Goal: Information Seeking & Learning: Learn about a topic

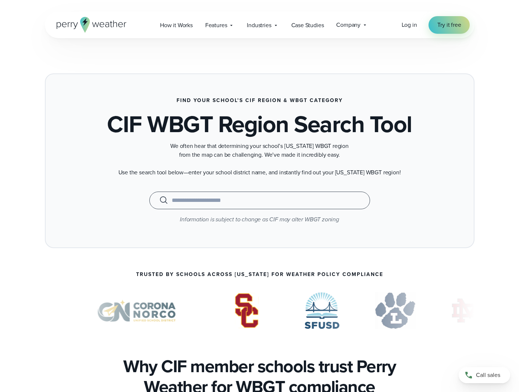
click at [209, 199] on input "text" at bounding box center [259, 200] width 202 height 9
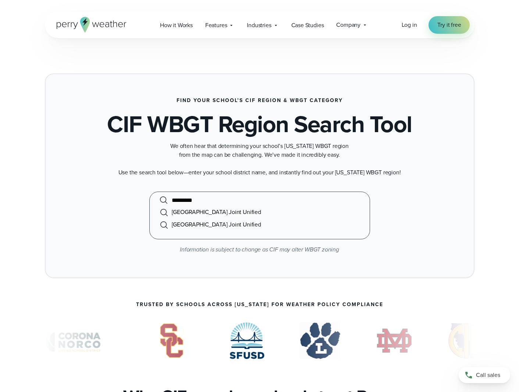
click at [208, 214] on li "Livermore Valley Joint Unified" at bounding box center [259, 212] width 202 height 12
type input "**********"
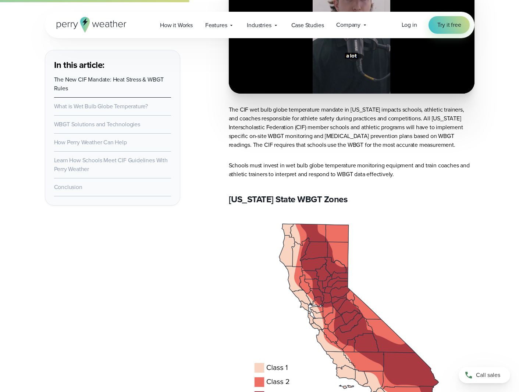
scroll to position [1215, 0]
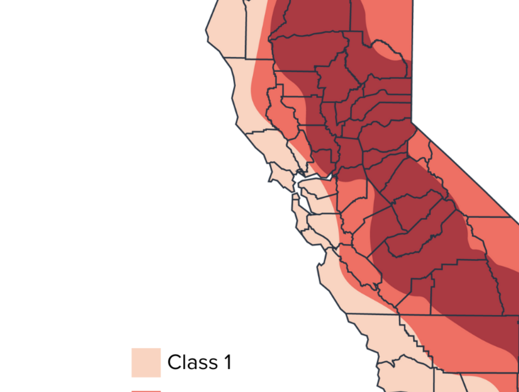
drag, startPoint x: 324, startPoint y: 192, endPoint x: 319, endPoint y: 189, distance: 5.9
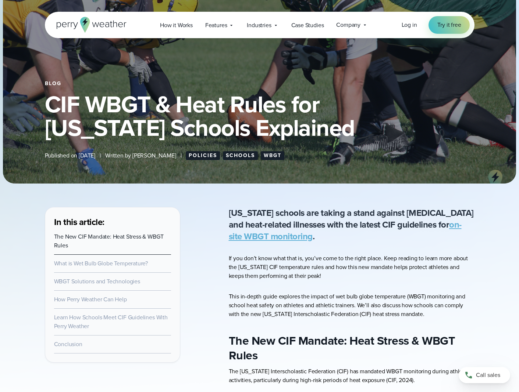
scroll to position [67, 0]
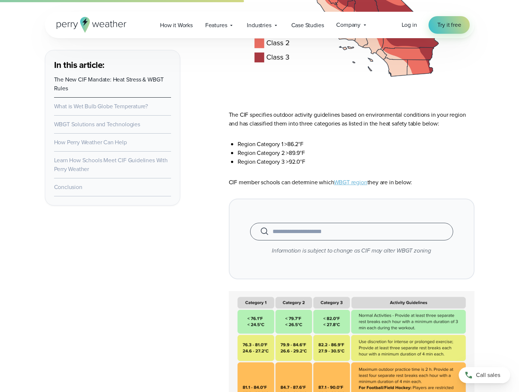
scroll to position [1600, 0]
